Goal: Transaction & Acquisition: Purchase product/service

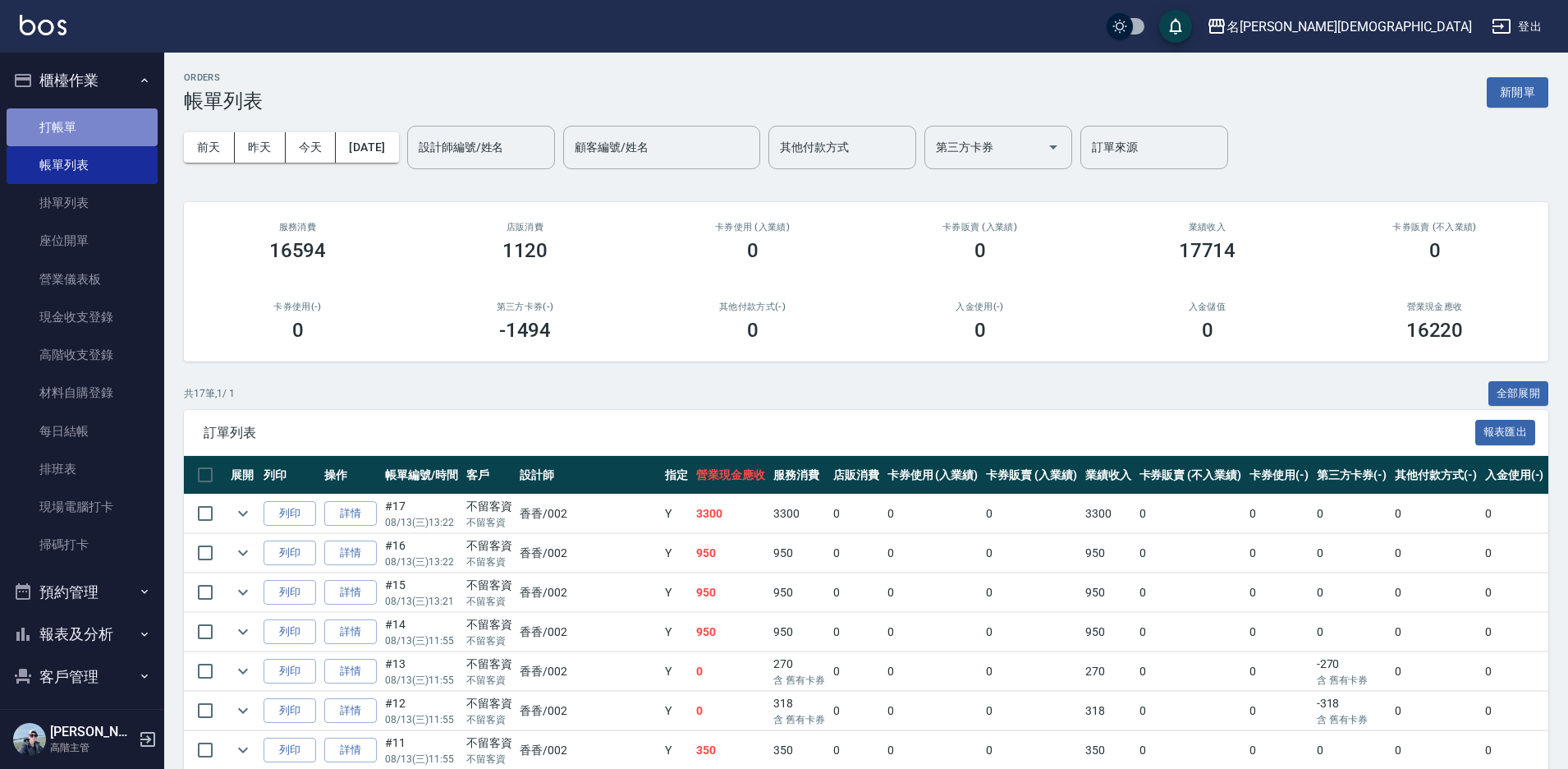
click at [116, 116] on link "打帳單" at bounding box center [82, 127] width 151 height 37
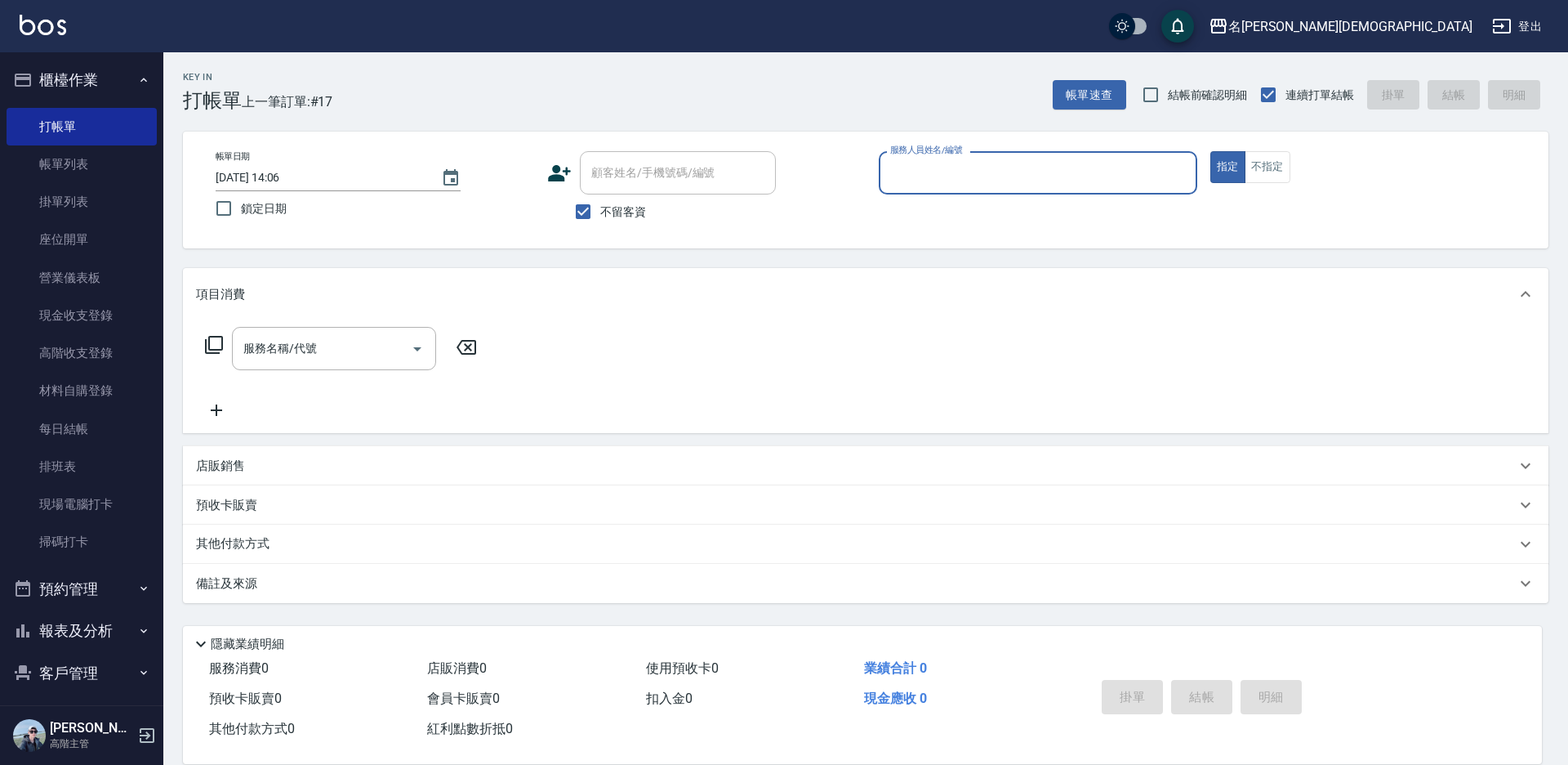
click at [944, 175] on input "服務人員姓名/編號" at bounding box center [1038, 173] width 304 height 28
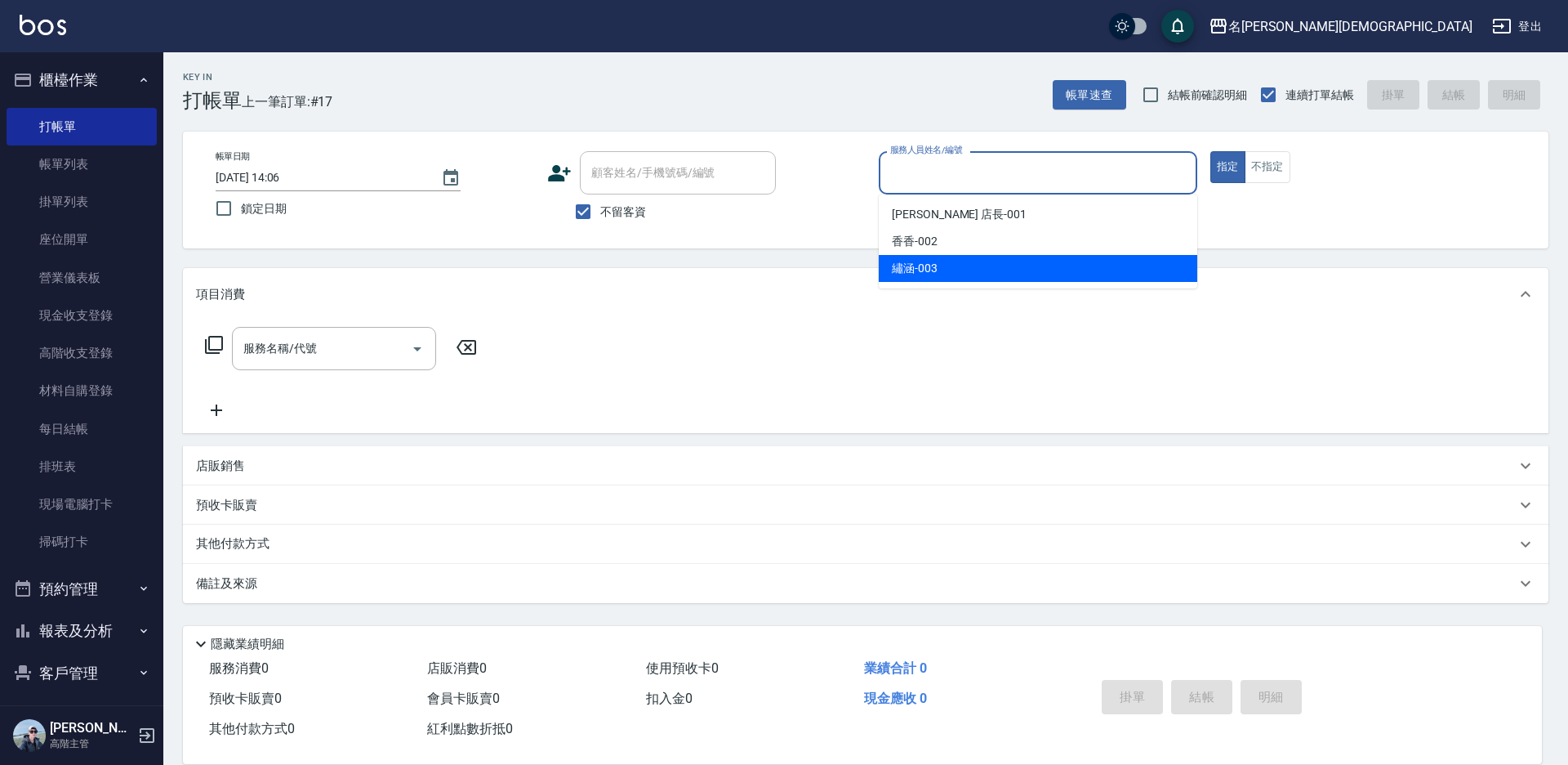
click at [911, 262] on span "繡涵 -003" at bounding box center [914, 268] width 46 height 17
type input "繡涵-003"
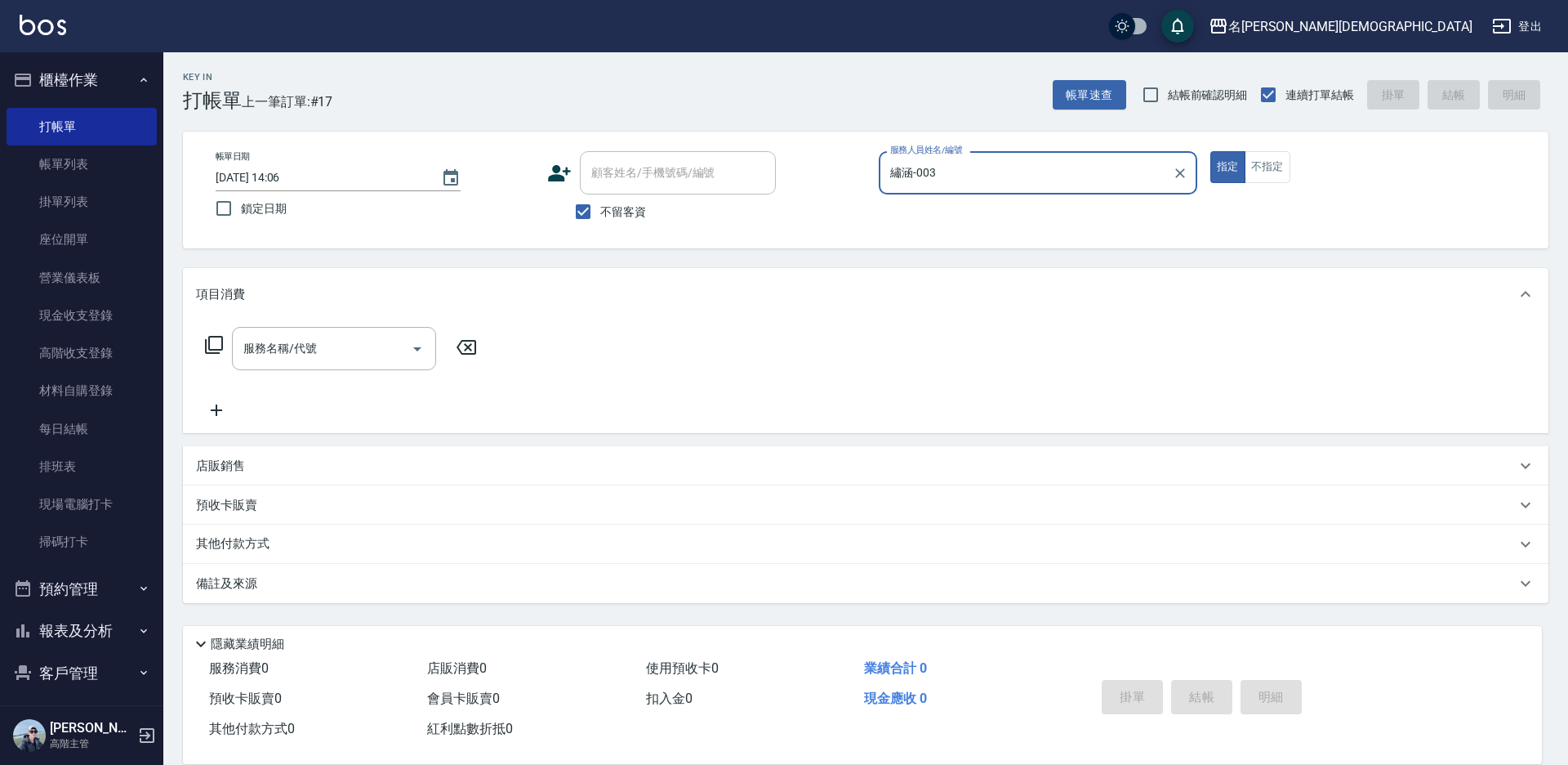
click at [217, 344] on icon at bounding box center [214, 344] width 20 height 20
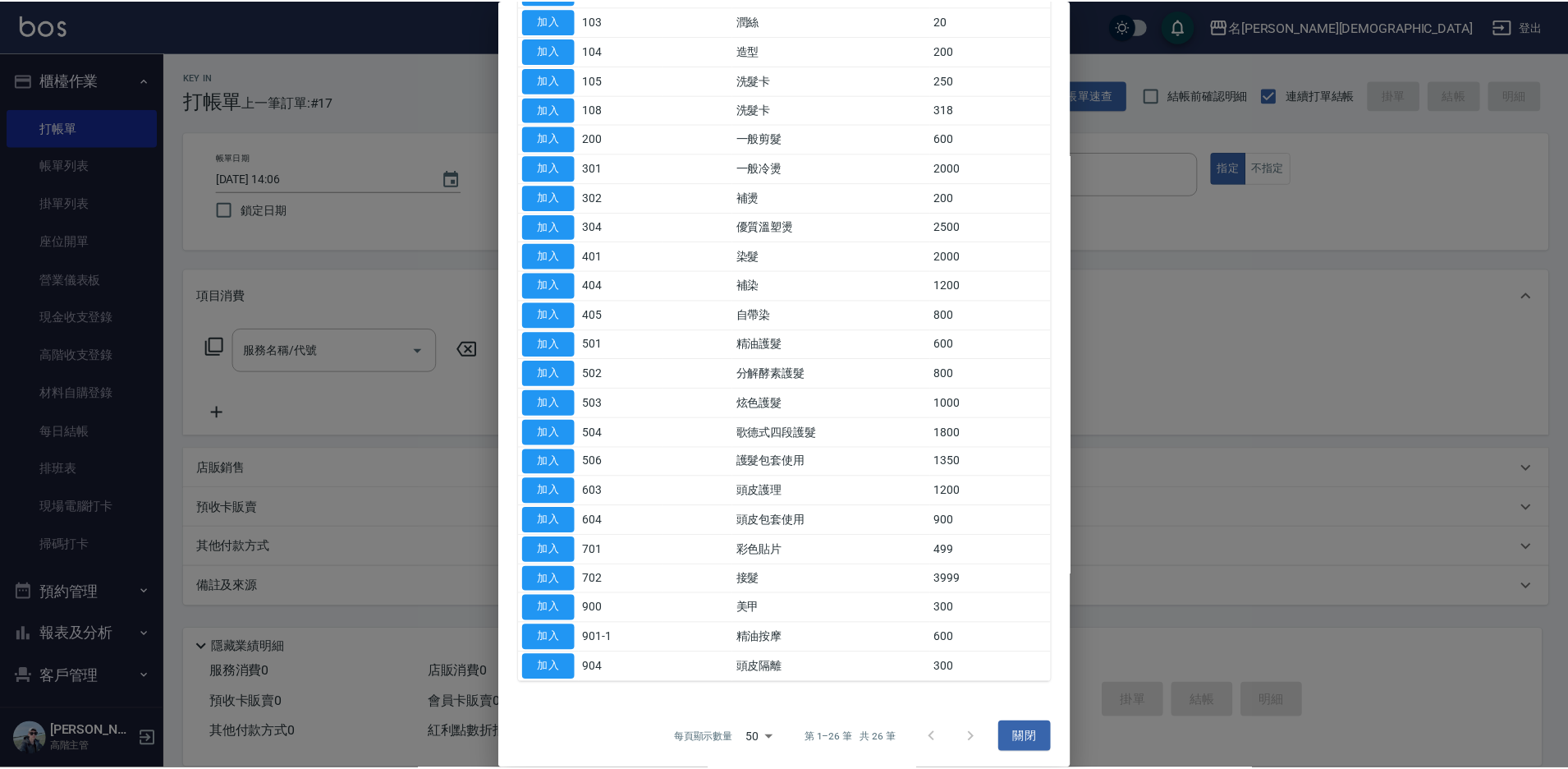
scroll to position [269, 0]
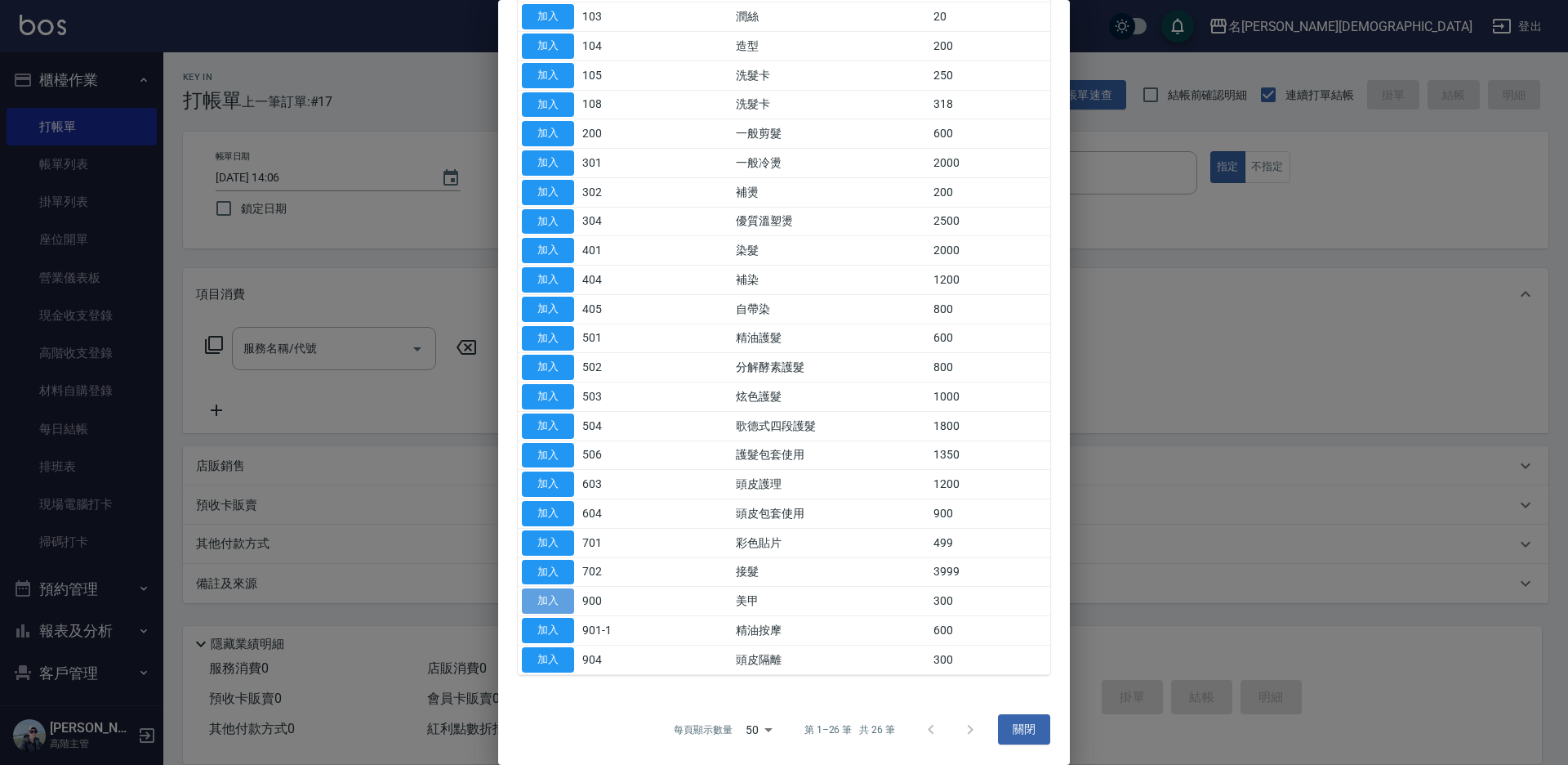
click at [551, 600] on button "加入" at bounding box center [547, 601] width 52 height 26
type input "美甲(900)"
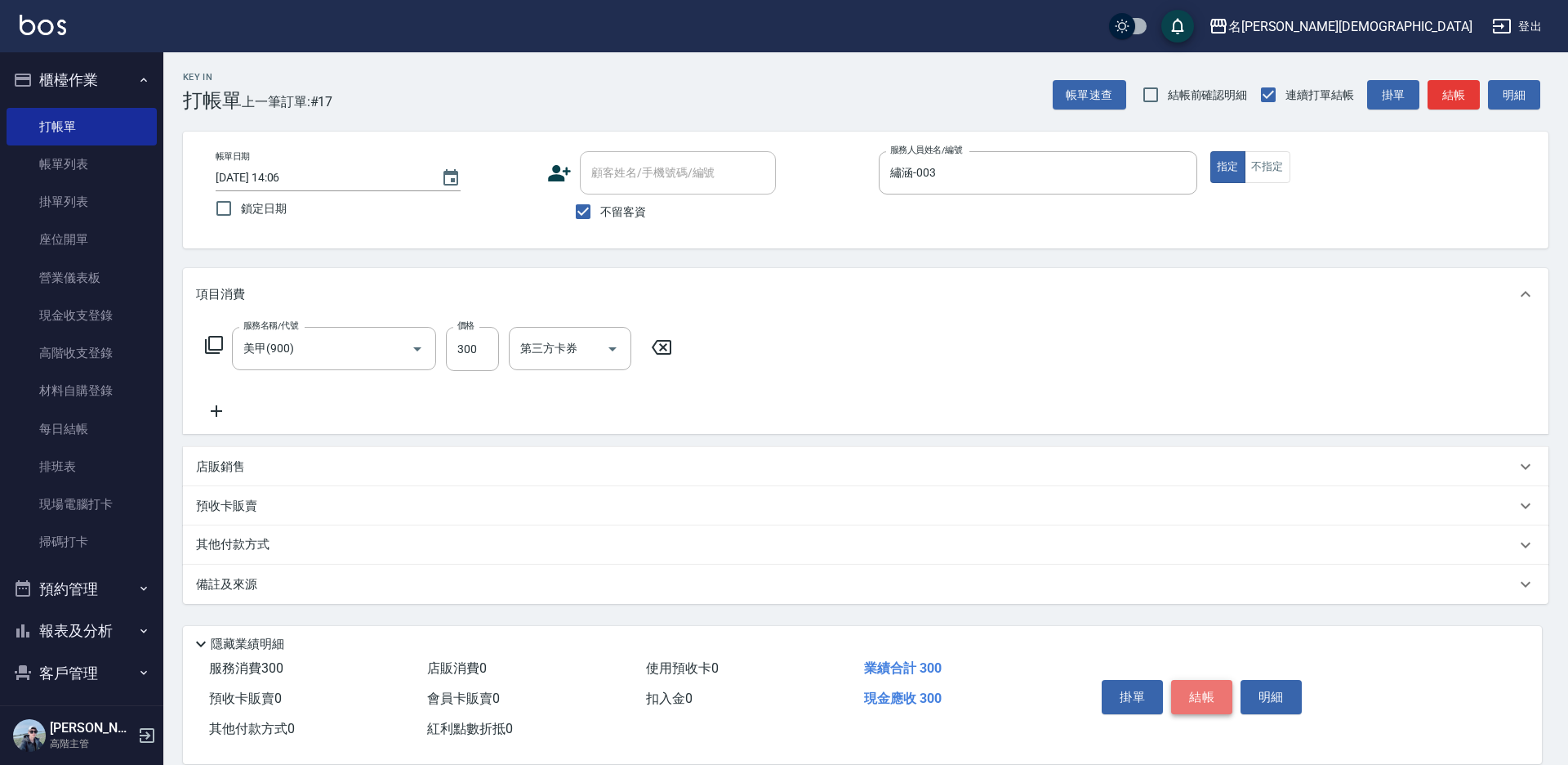
click at [1186, 687] on button "結帳" at bounding box center [1201, 696] width 61 height 34
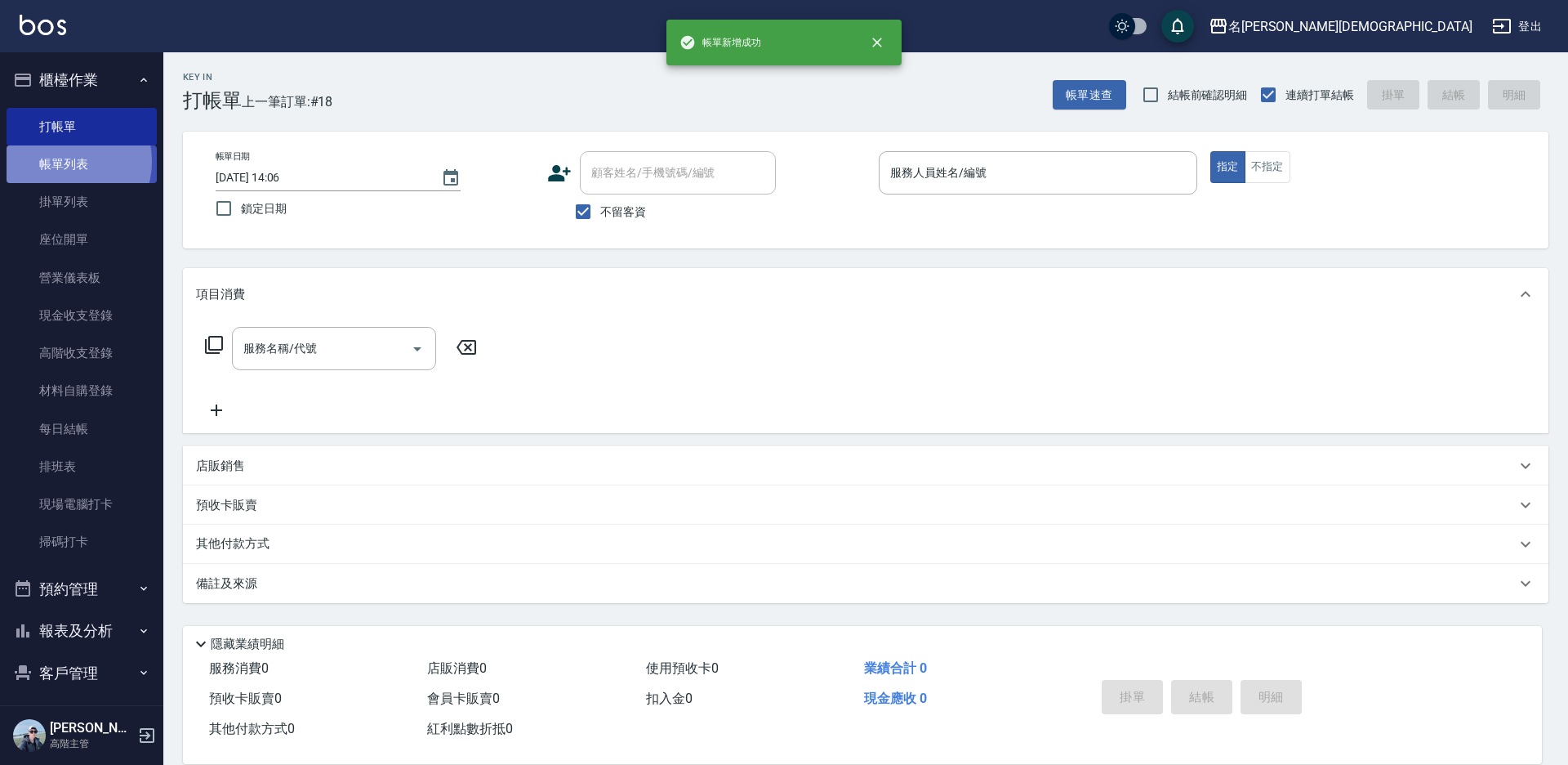
click at [66, 162] on link "帳單列表" at bounding box center [81, 164] width 150 height 37
